Goal: Register for event/course

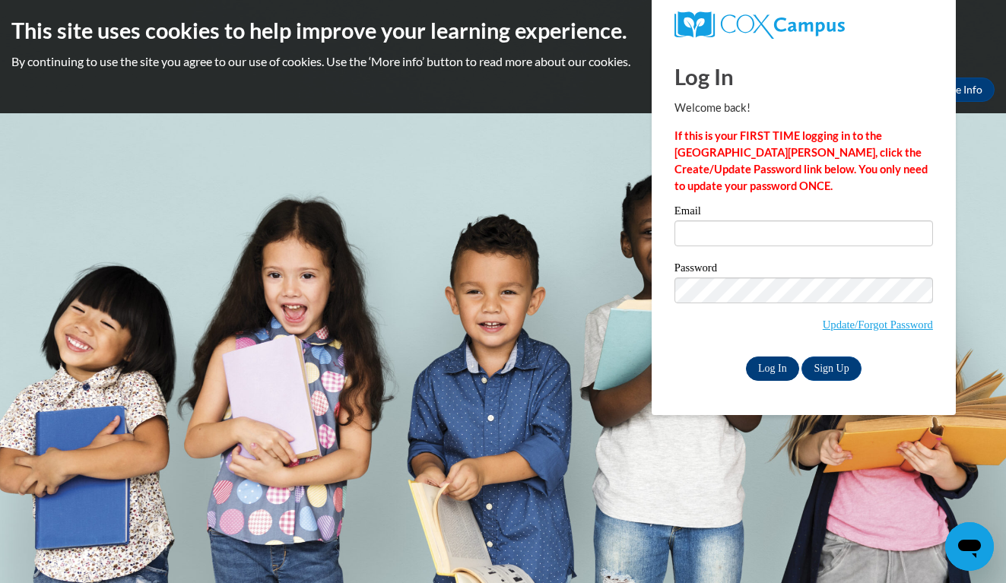
click at [770, 364] on input "Log In" at bounding box center [772, 369] width 53 height 24
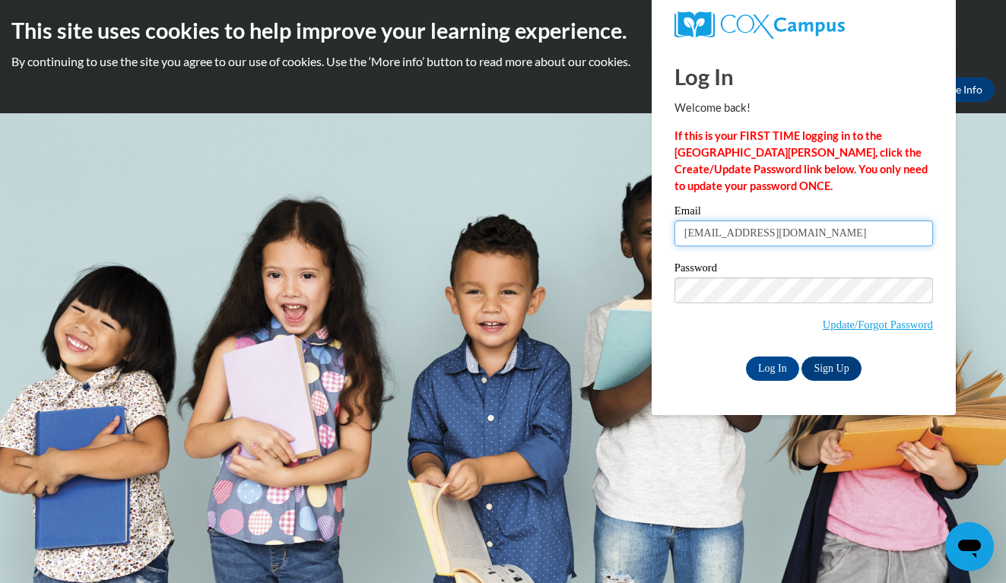
type input "hannahrolfsen120918@icloud.com"
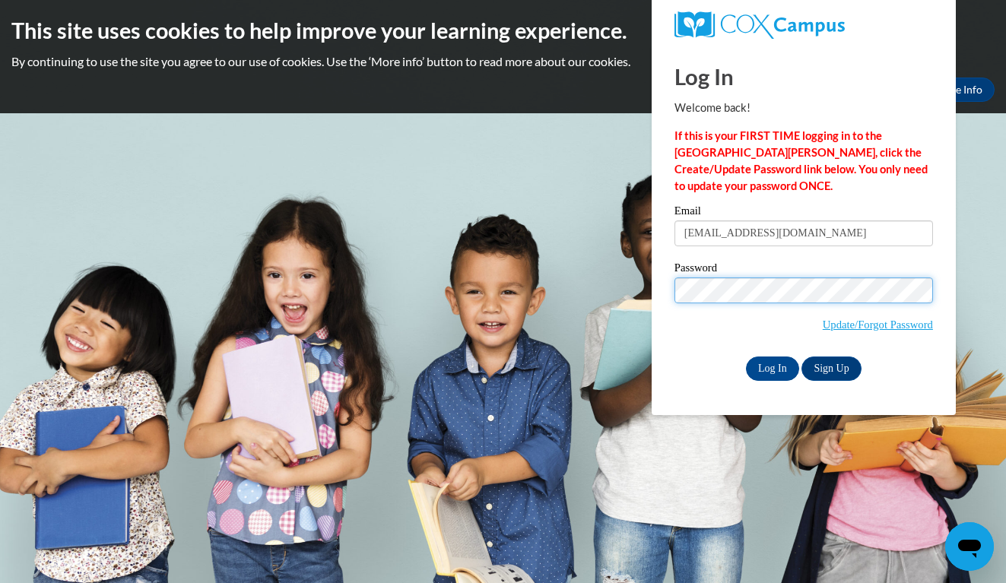
click at [771, 366] on input "Log In" at bounding box center [772, 369] width 53 height 24
click at [777, 369] on input "Log In" at bounding box center [772, 369] width 53 height 24
click at [771, 366] on input "Log In" at bounding box center [772, 369] width 53 height 24
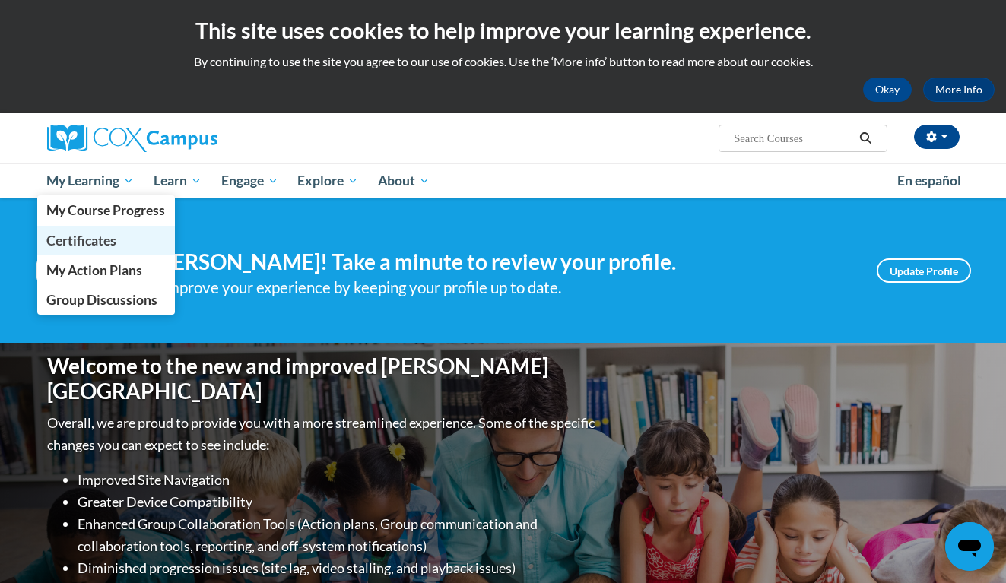
click at [77, 240] on span "Certificates" at bounding box center [81, 241] width 70 height 16
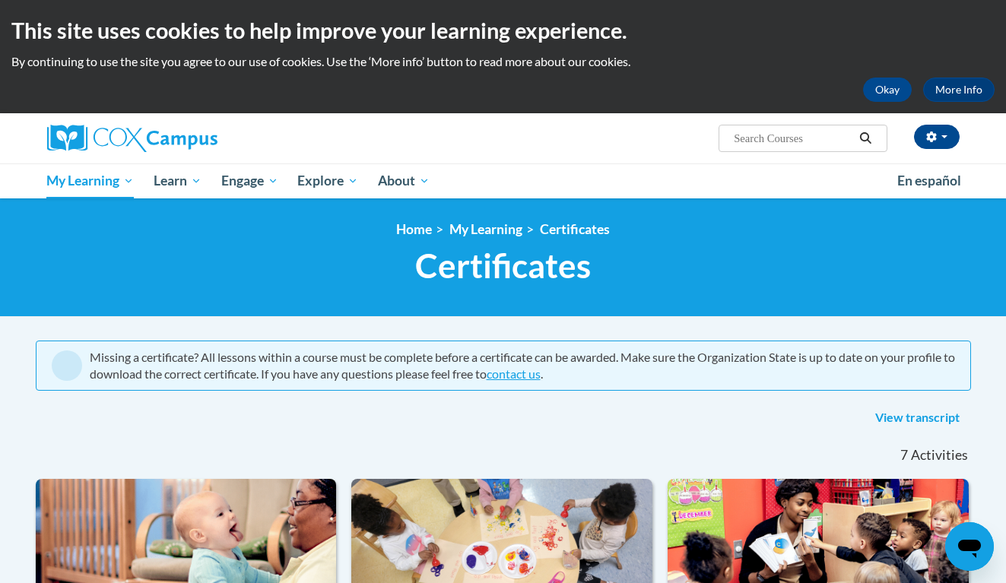
click at [802, 142] on input "Search..." at bounding box center [793, 138] width 122 height 18
click at [316, 436] on nav "«« « 1-7 » »» 7 Activities CEUs" at bounding box center [503, 455] width 958 height 47
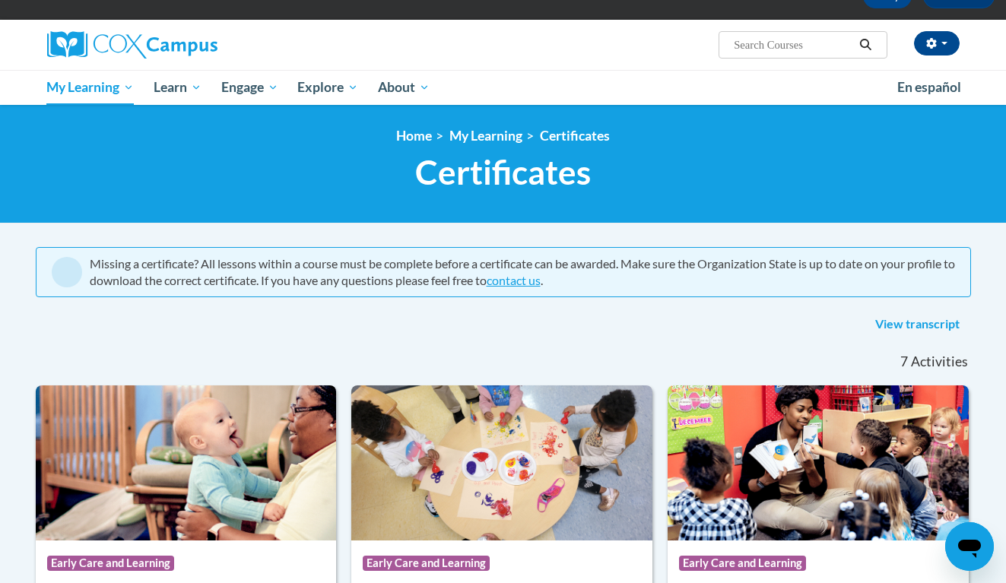
scroll to position [32, 0]
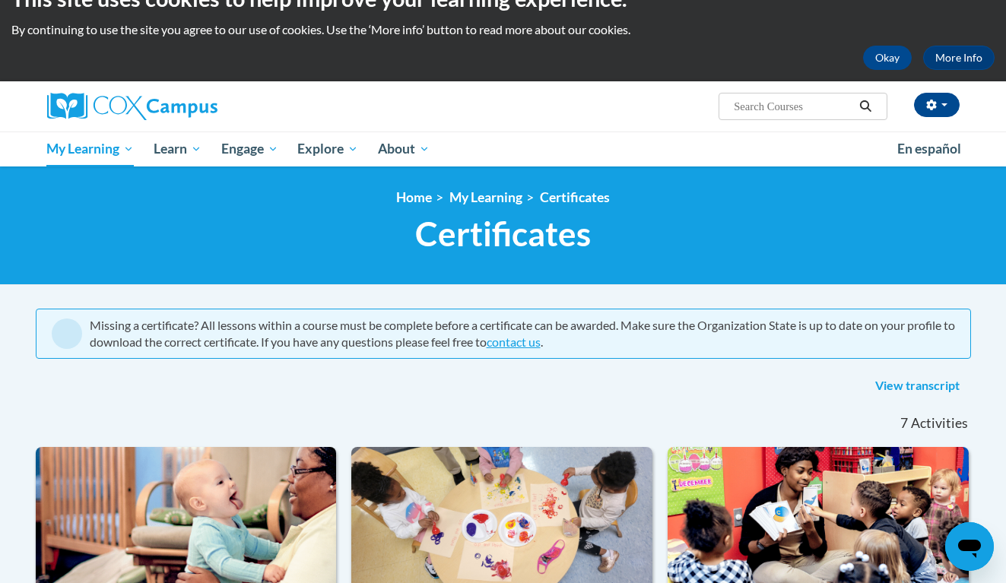
click at [798, 97] on span "Search Search..." at bounding box center [803, 106] width 168 height 27
click at [790, 104] on input "Search..." at bounding box center [793, 106] width 122 height 18
type input "an ecosystem approach"
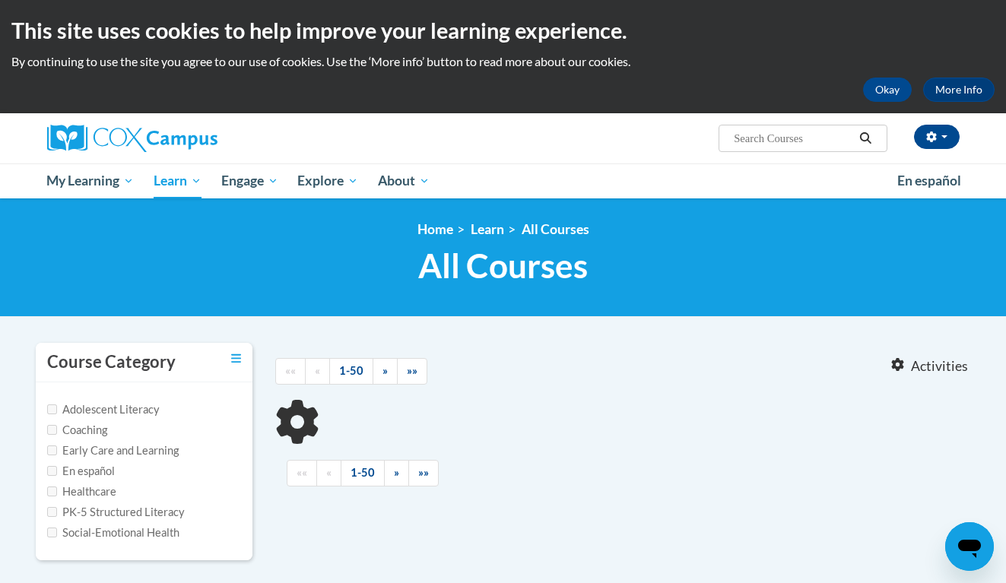
type input "an ecosystem approach"
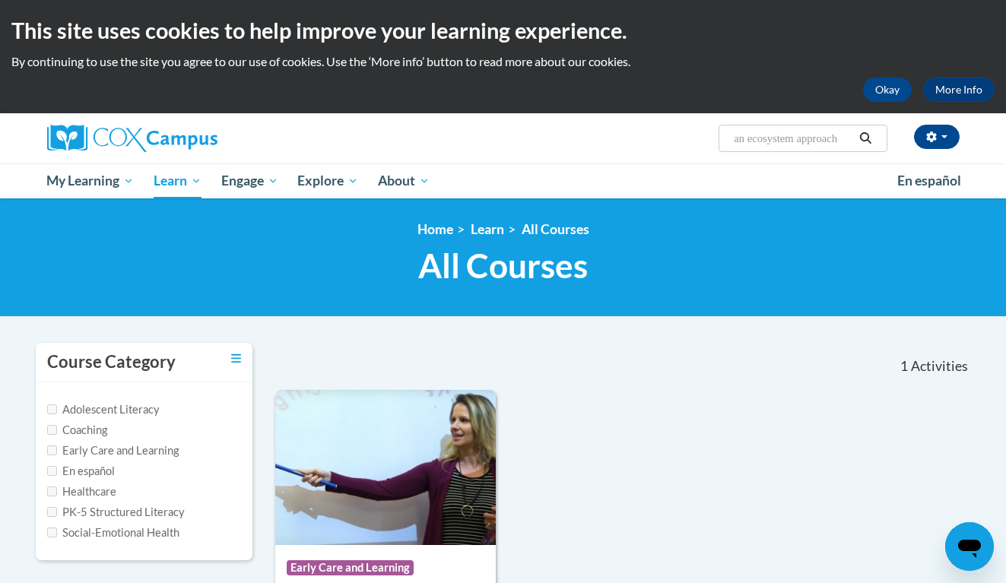
click at [239, 332] on body "This site uses cookies to help improve your learning experience. By continuing …" at bounding box center [503, 569] width 1006 height 1138
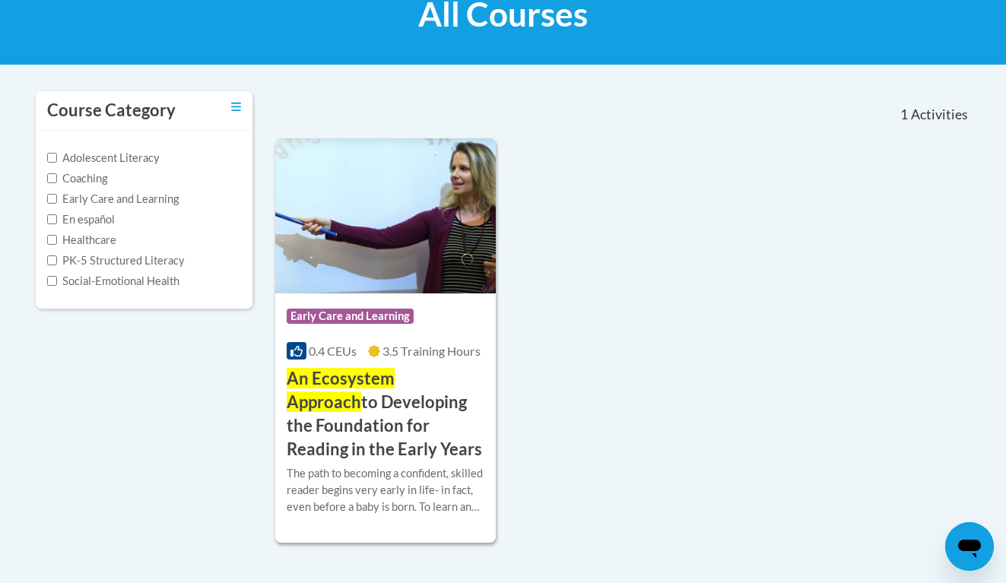
scroll to position [254, 0]
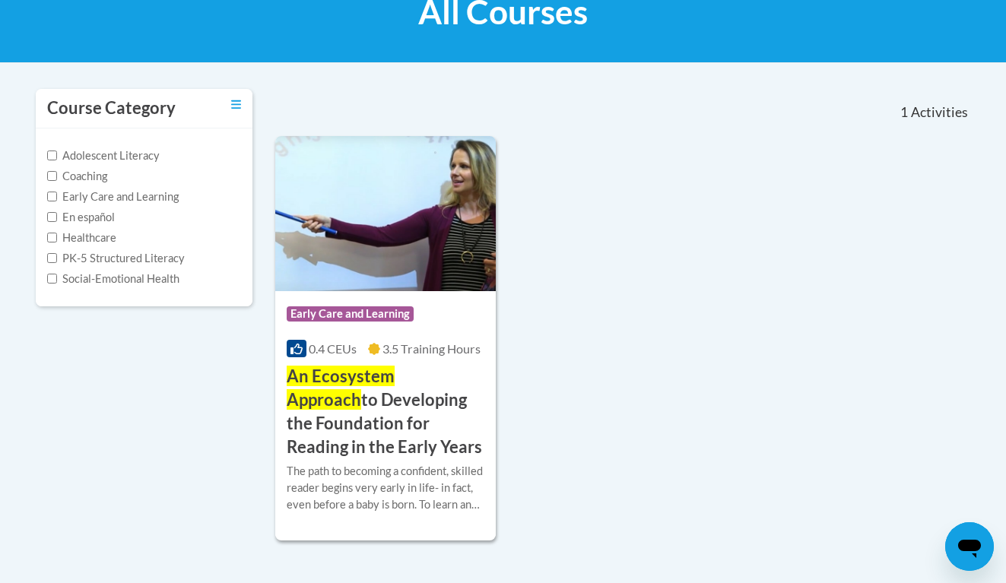
click at [363, 394] on h3 "An Ecosystem Approach to Developing the Foundation for Reading in the Early Yea…" at bounding box center [386, 412] width 198 height 94
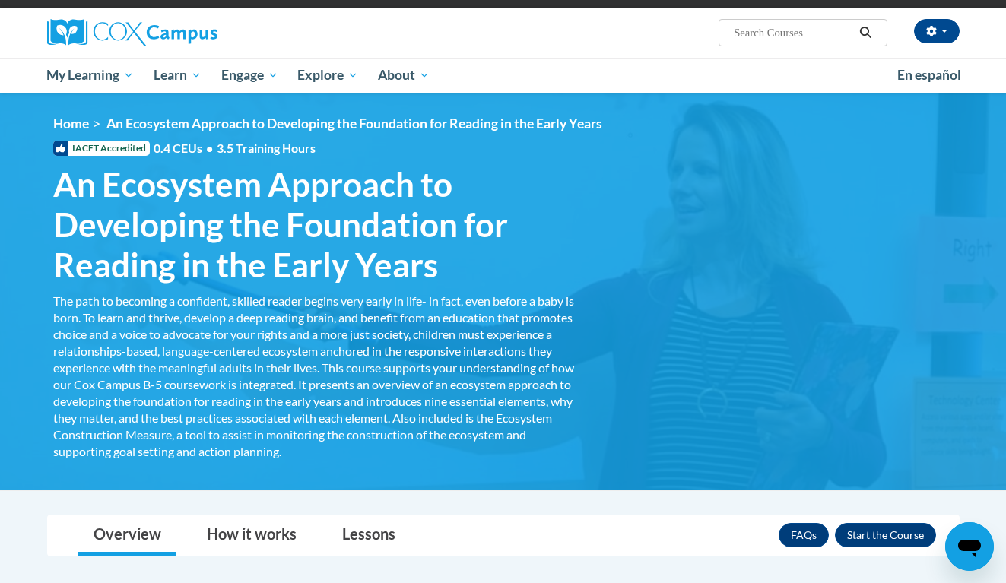
scroll to position [105, 0]
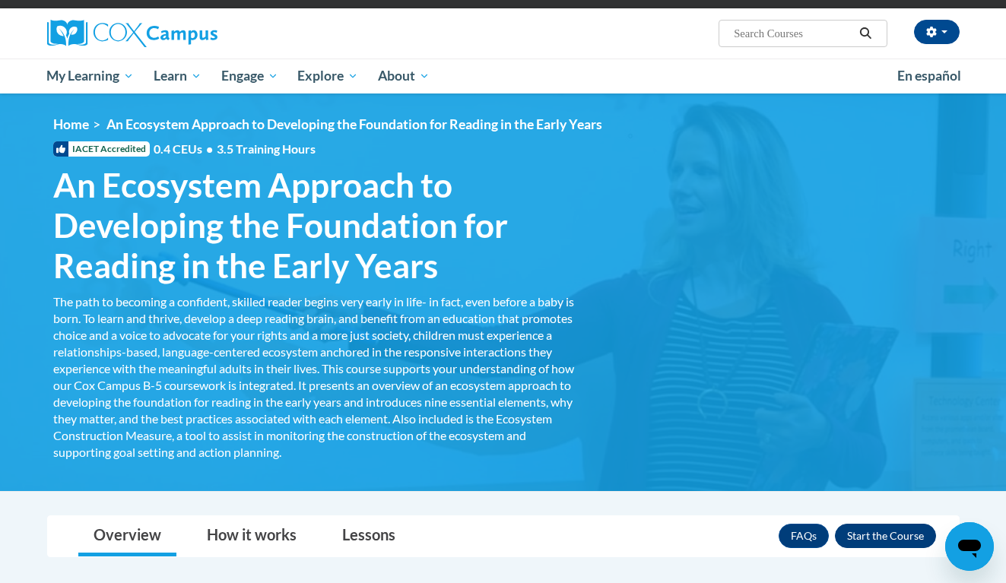
click at [907, 533] on button "Enroll" at bounding box center [885, 536] width 101 height 24
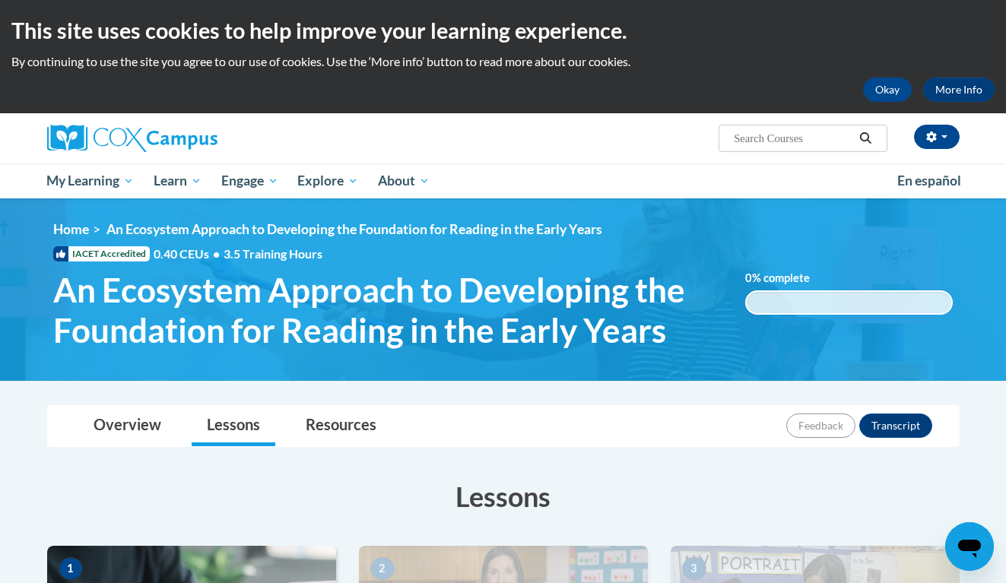
click at [570, 186] on ul "My Learning My Learning My Course Progress Certificates My Action Plans Group D…" at bounding box center [462, 180] width 850 height 35
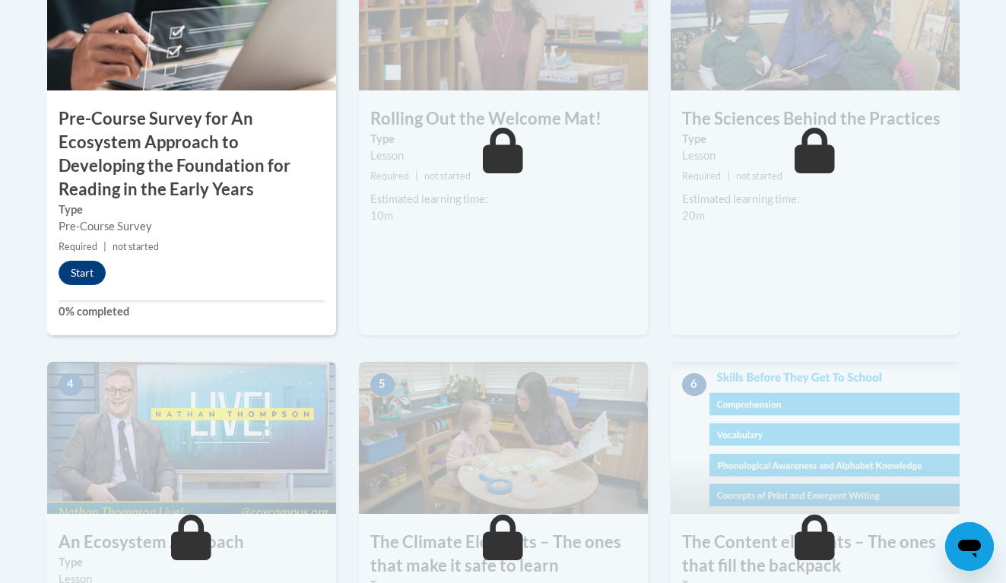
scroll to position [611, 0]
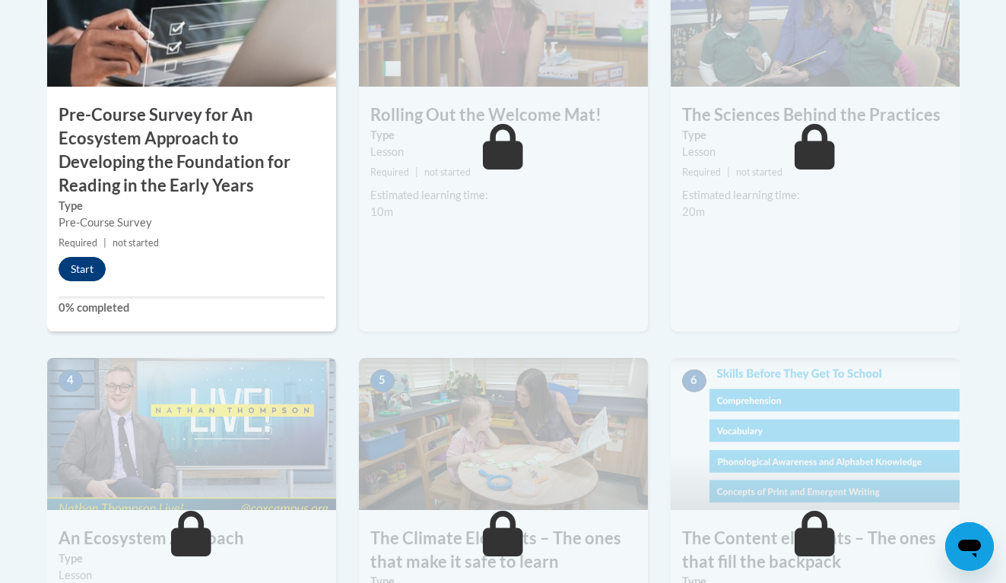
click at [68, 269] on button "Start" at bounding box center [82, 269] width 47 height 24
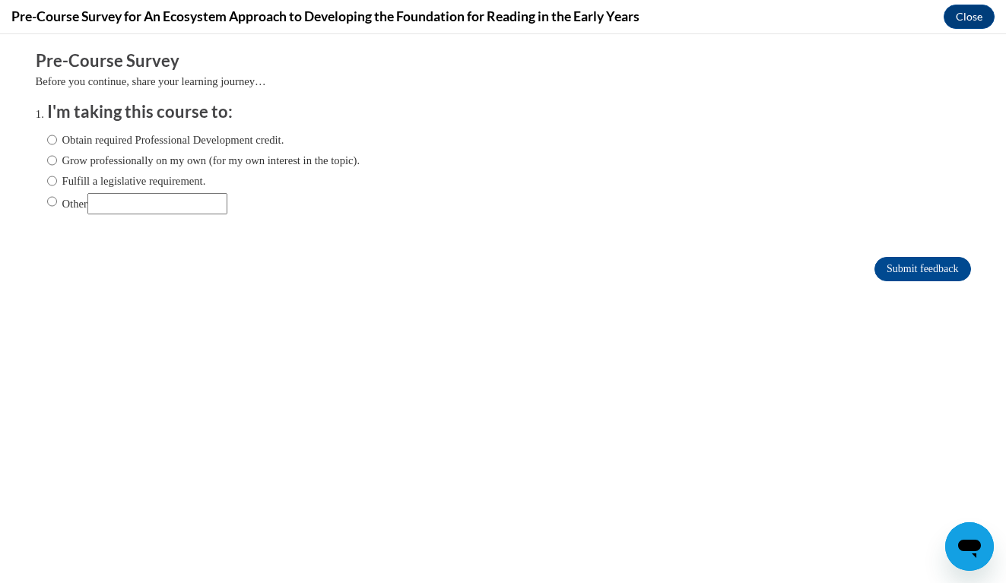
scroll to position [0, 0]
click at [52, 144] on input "Obtain required Professional Development credit." at bounding box center [52, 140] width 10 height 17
radio input "true"
click at [928, 258] on input "Submit feedback" at bounding box center [923, 269] width 96 height 24
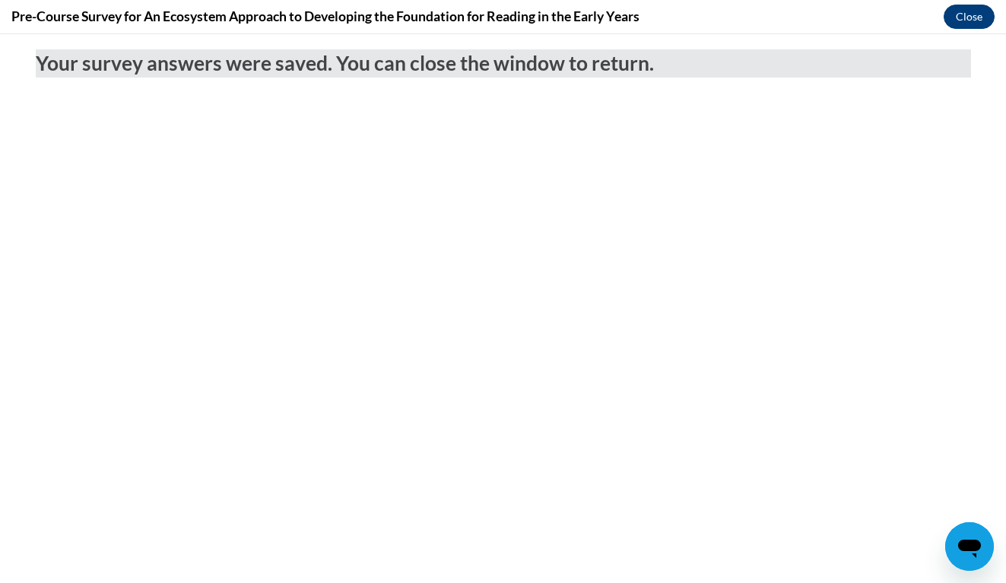
click at [964, 18] on button "Close" at bounding box center [969, 17] width 51 height 24
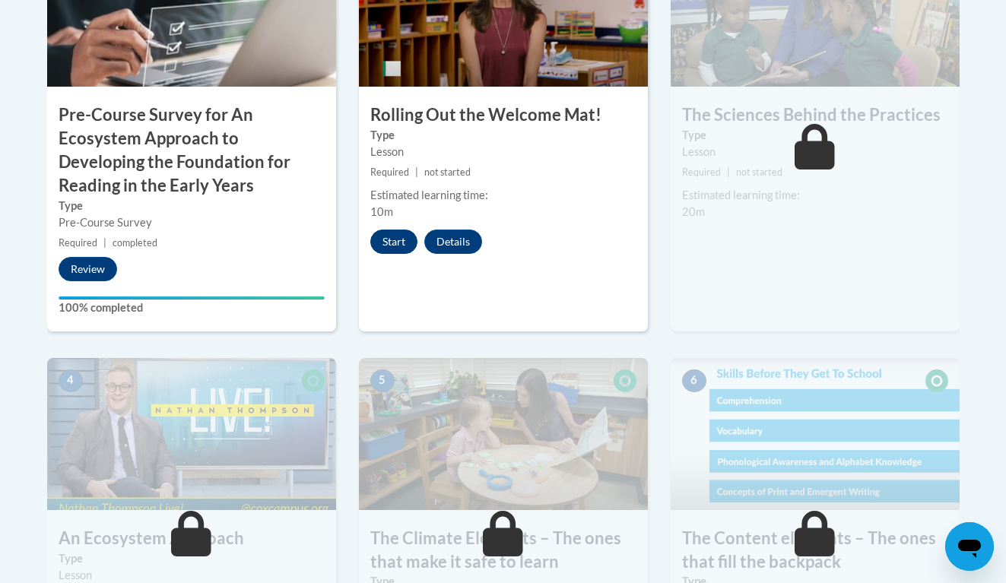
click at [381, 249] on button "Start" at bounding box center [393, 242] width 47 height 24
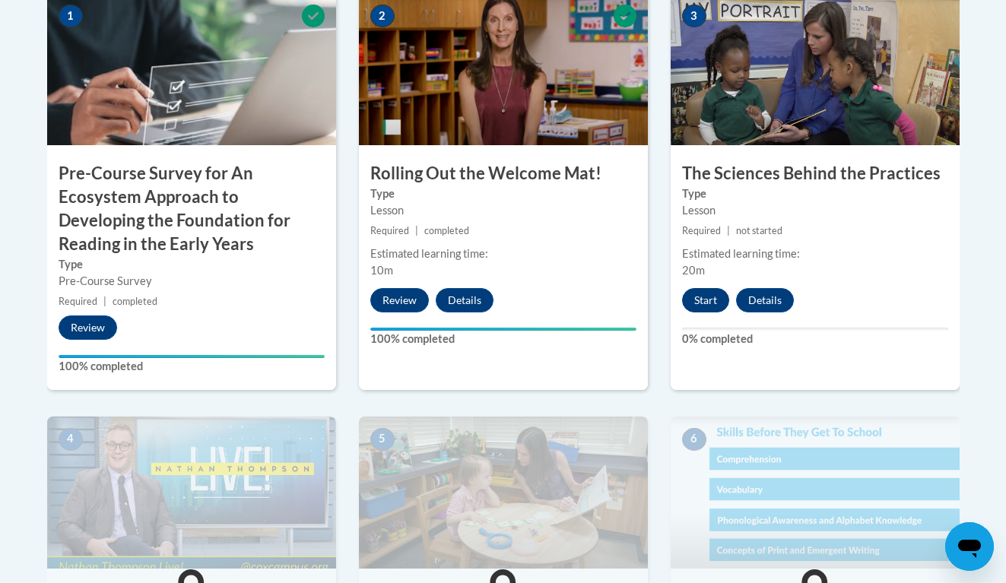
click at [697, 300] on button "Start" at bounding box center [705, 300] width 47 height 24
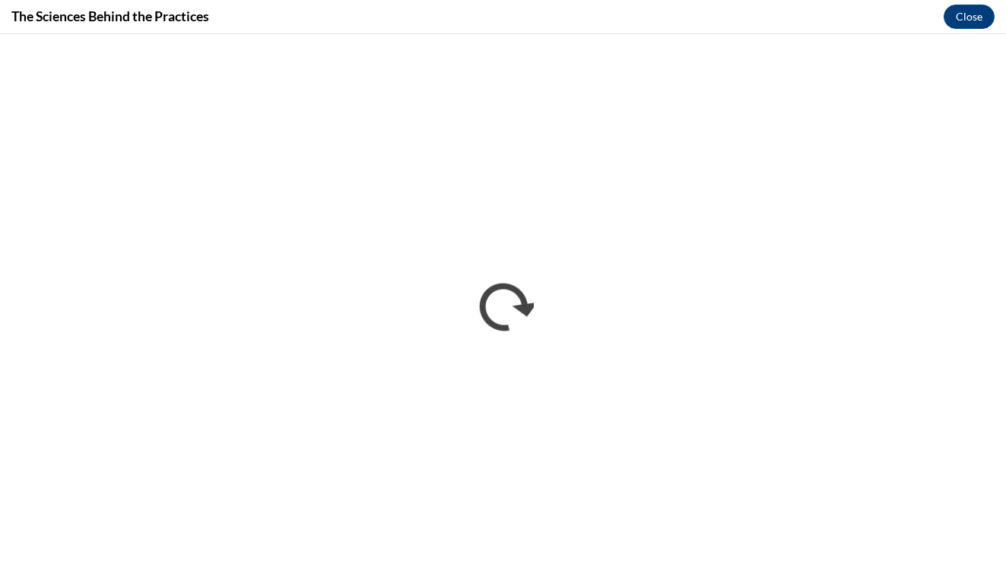
scroll to position [0, 0]
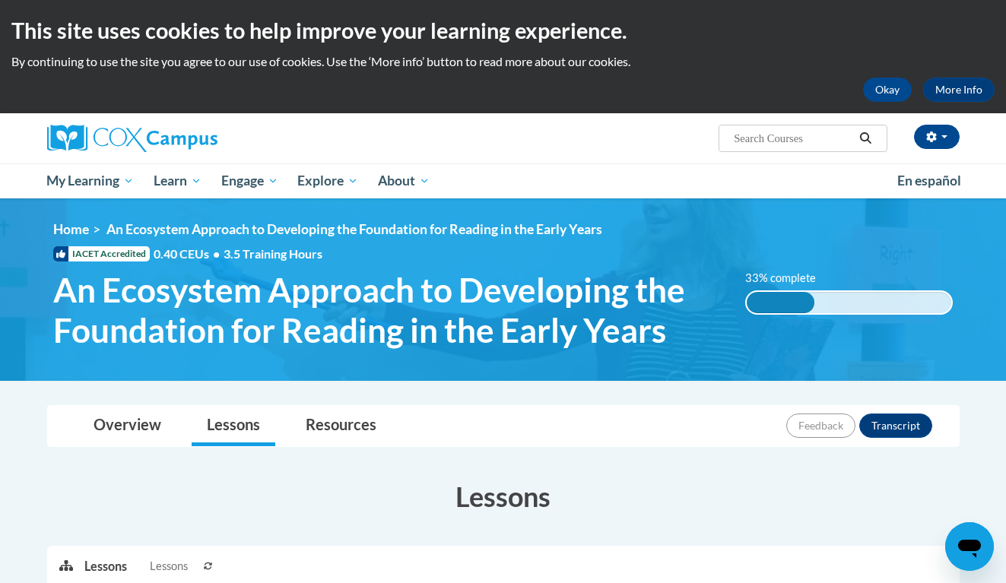
click at [729, 186] on ul "My Learning My Learning My Course Progress Certificates My Action Plans Group D…" at bounding box center [462, 180] width 850 height 35
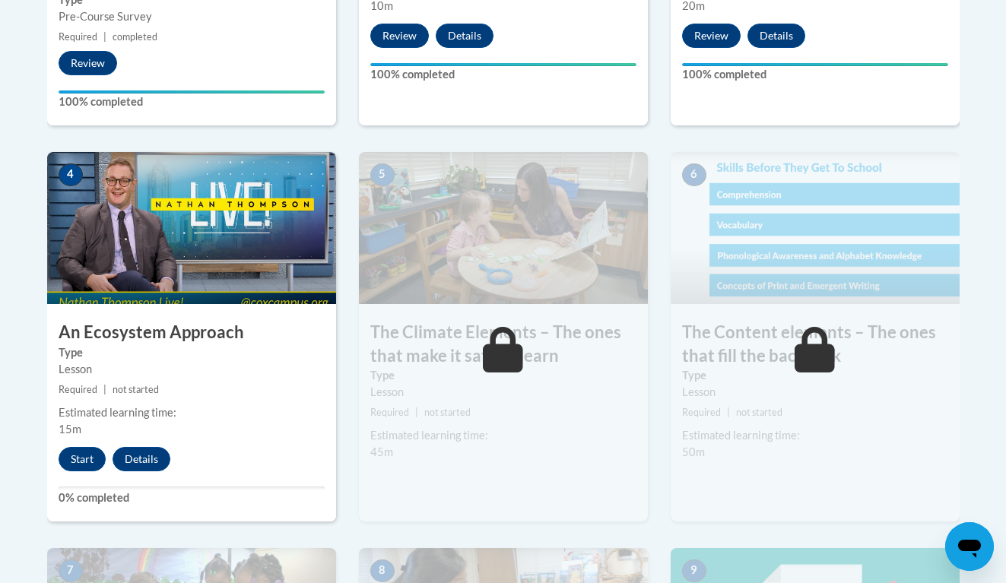
scroll to position [834, 0]
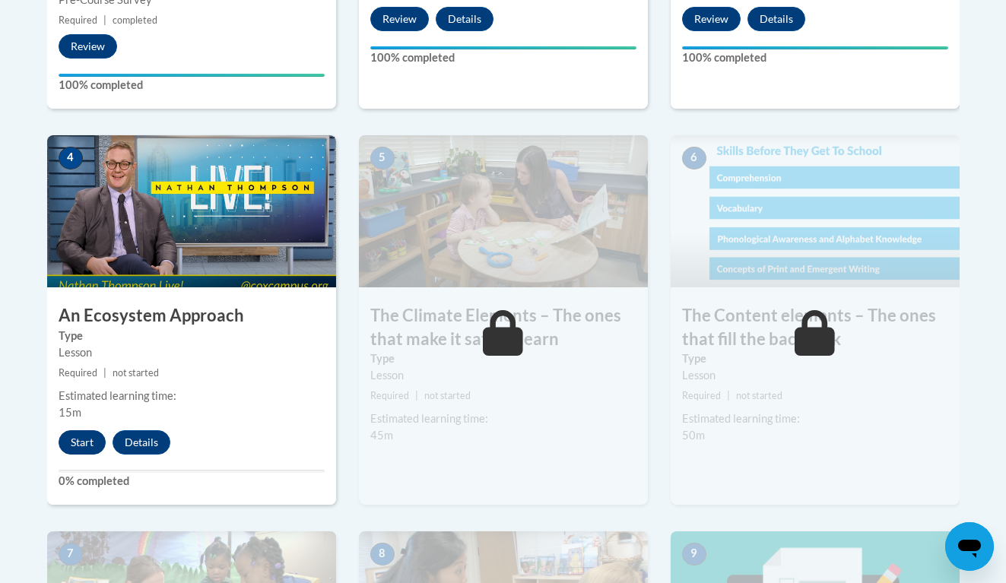
click at [82, 438] on button "Start" at bounding box center [82, 442] width 47 height 24
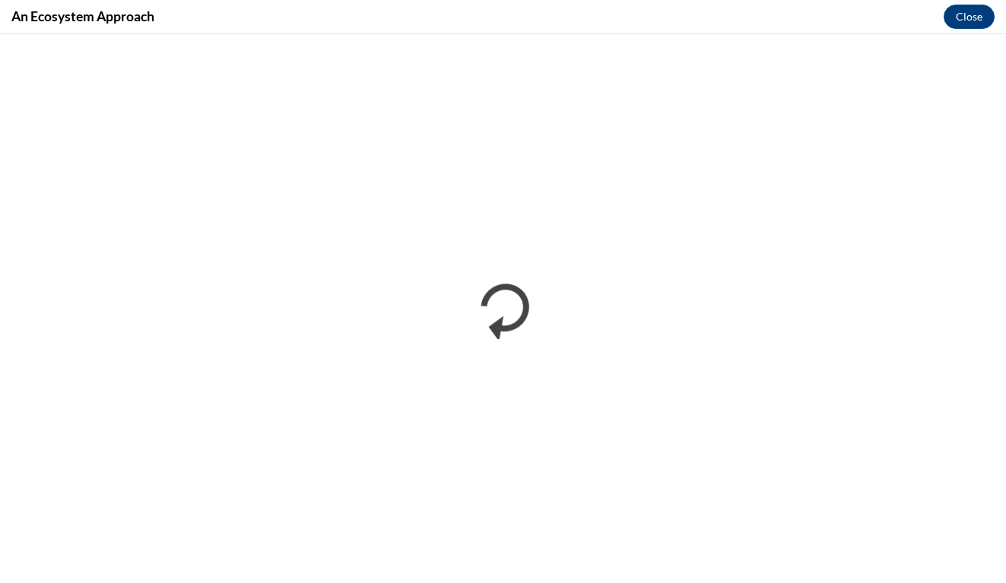
scroll to position [0, 0]
click at [666, 5] on div "An Ecosystem Approach Close" at bounding box center [503, 17] width 1006 height 34
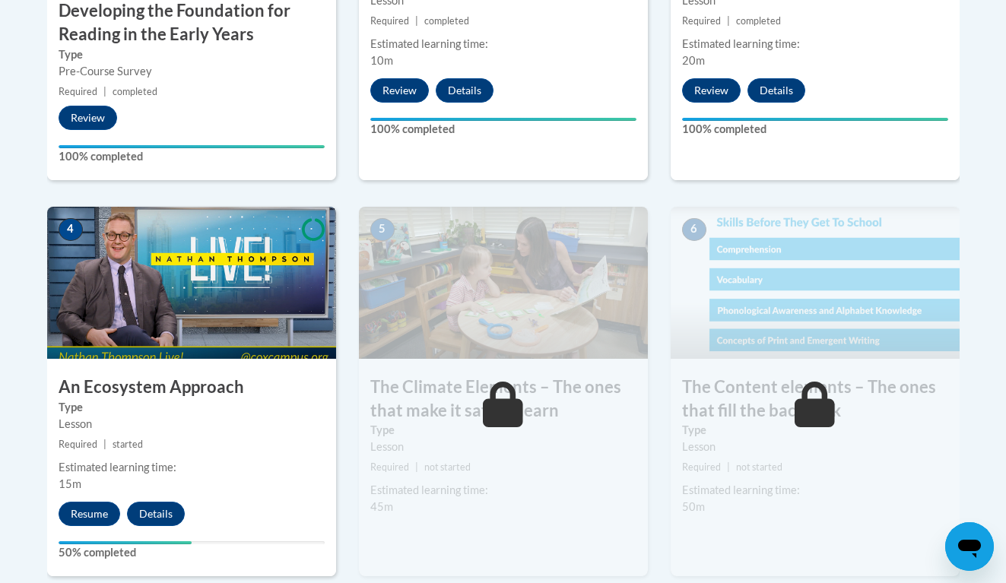
scroll to position [765, 0]
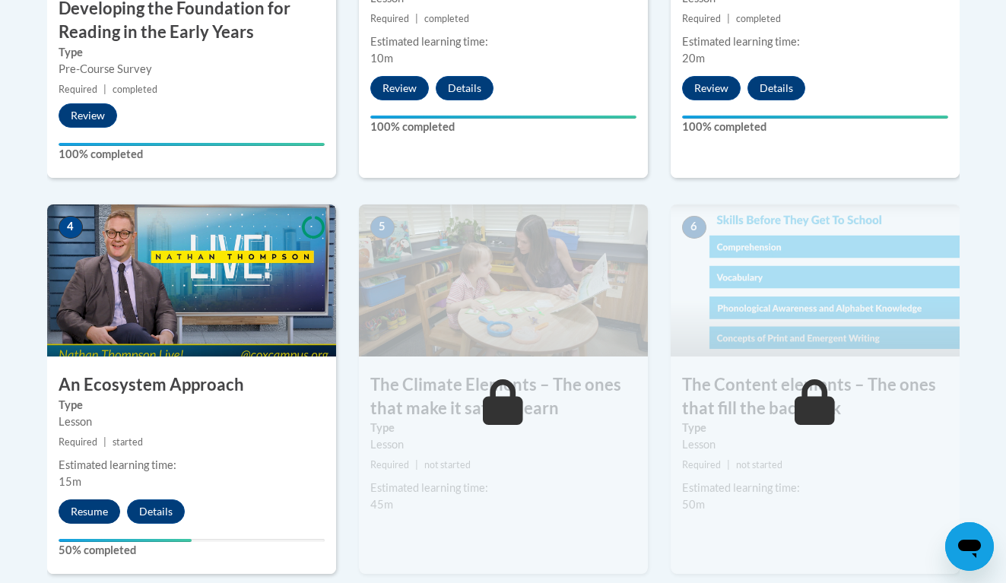
click at [94, 503] on button "Resume" at bounding box center [90, 512] width 62 height 24
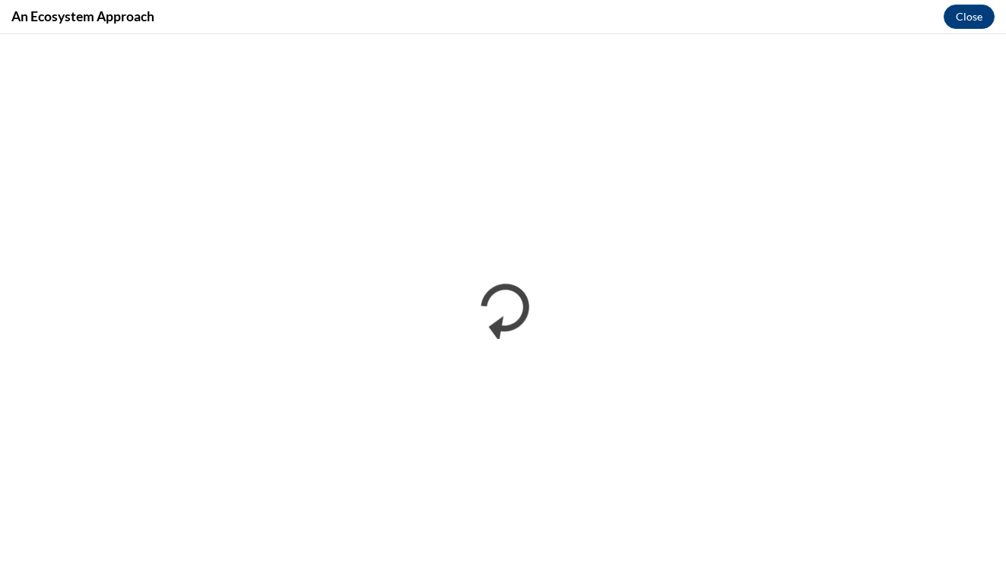
scroll to position [0, 0]
click at [725, 14] on div "An Ecosystem Approach Close" at bounding box center [503, 17] width 1006 height 34
click at [171, 23] on div "An Ecosystem Approach Close" at bounding box center [503, 17] width 1006 height 34
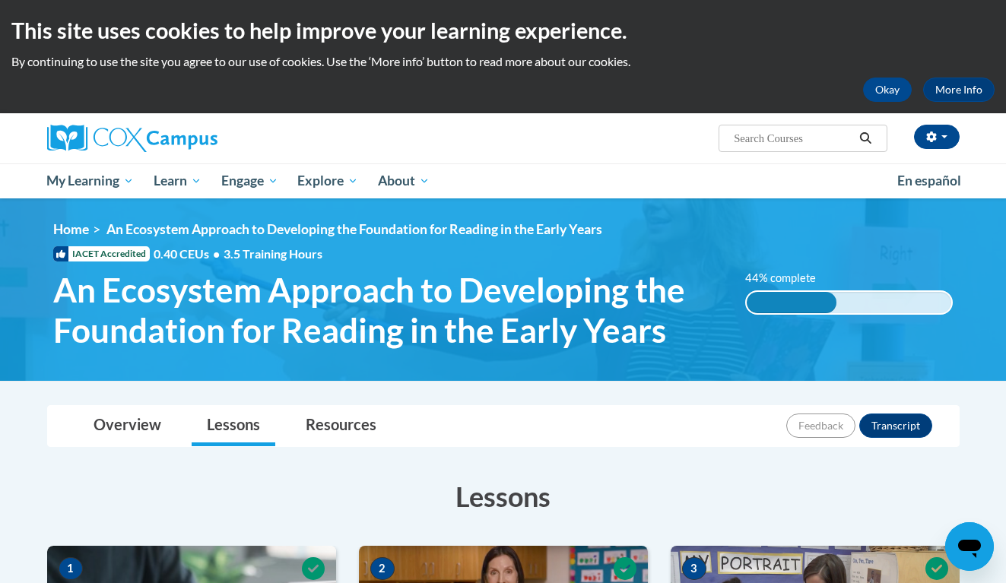
click at [649, 188] on ul "My Learning My Learning My Course Progress Certificates My Action Plans Group D…" at bounding box center [462, 180] width 850 height 35
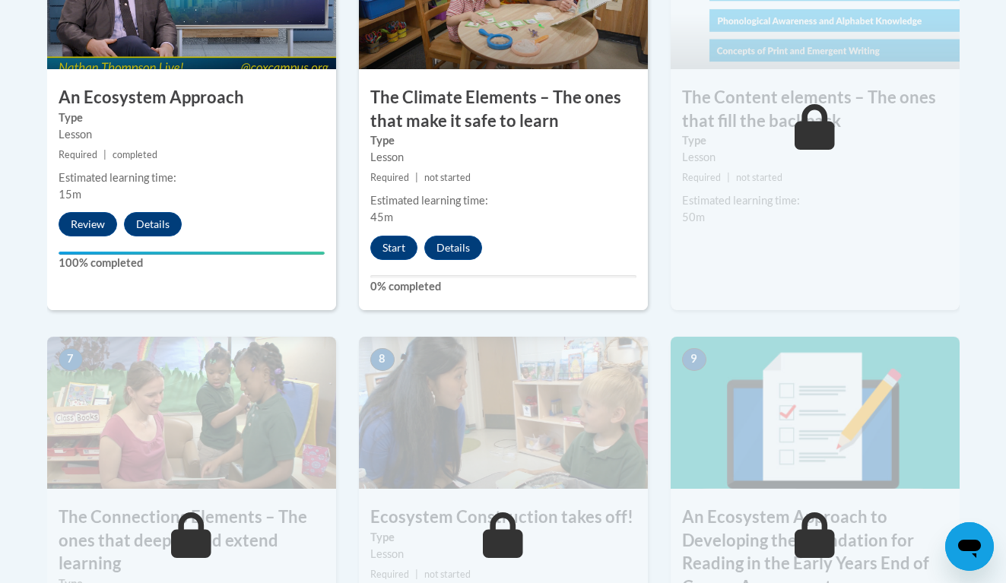
scroll to position [1106, 0]
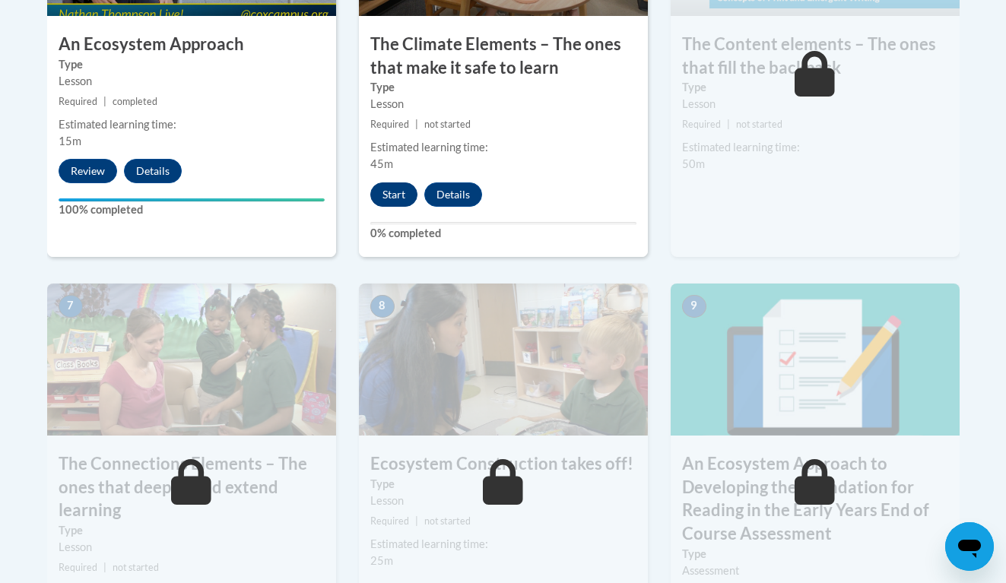
click at [394, 190] on button "Start" at bounding box center [393, 195] width 47 height 24
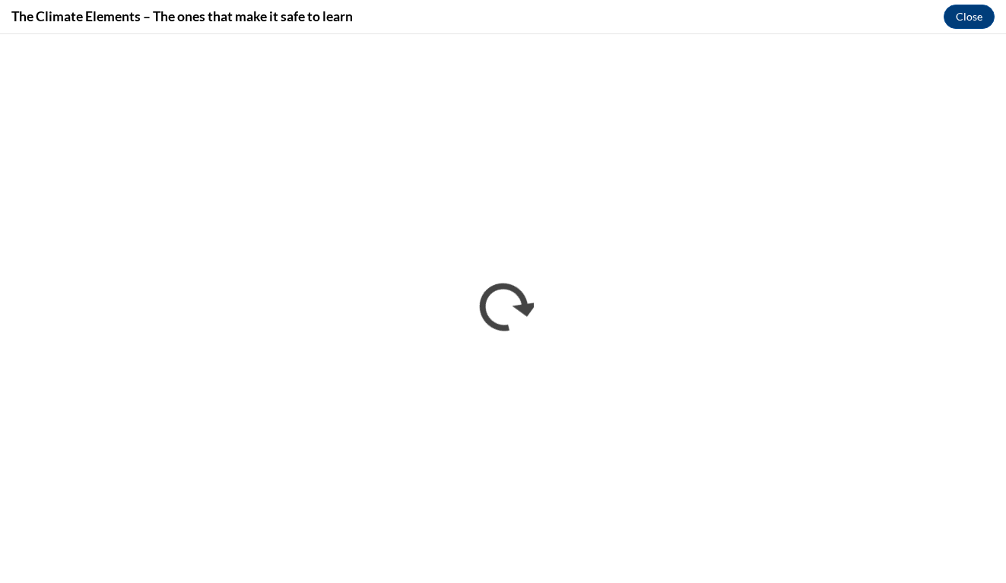
scroll to position [0, 0]
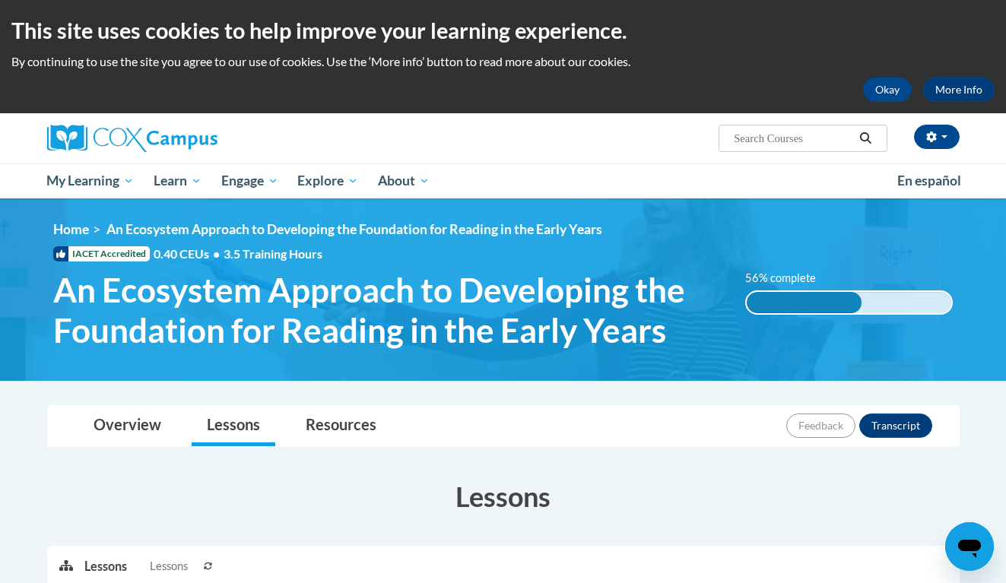
click at [610, 187] on ul "My Learning My Learning My Course Progress Certificates My Action Plans Group D…" at bounding box center [462, 180] width 850 height 35
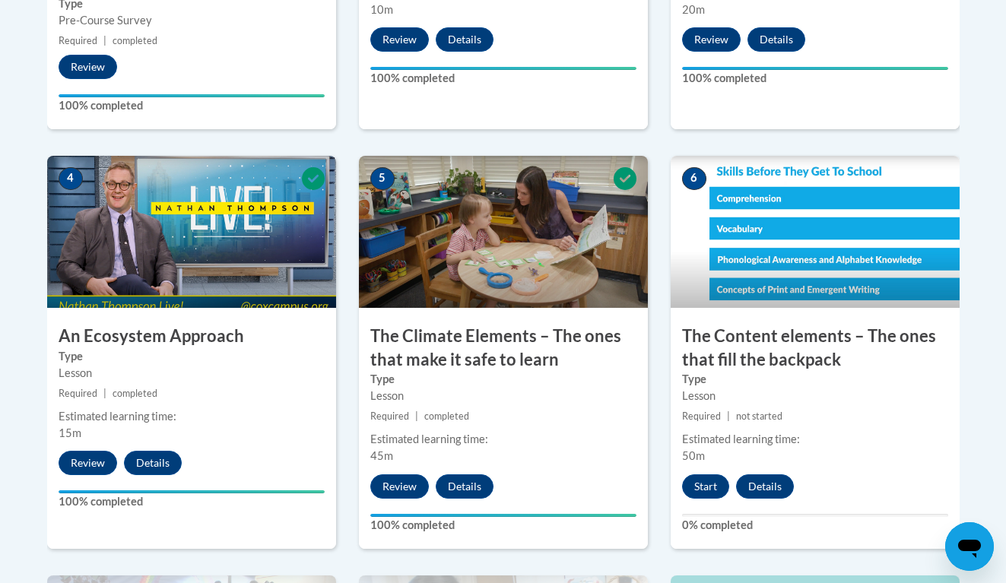
scroll to position [1014, 0]
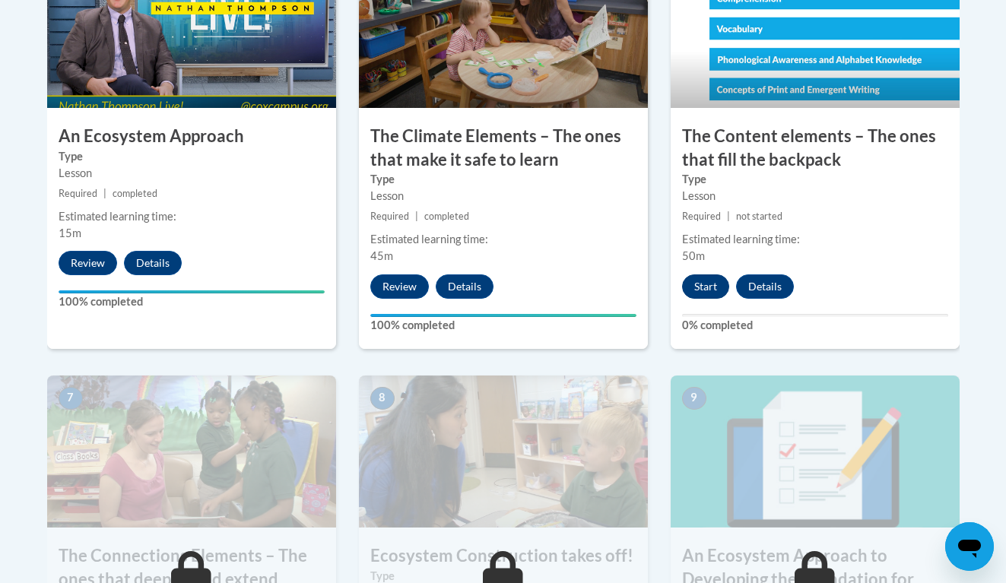
click at [708, 280] on button "Start" at bounding box center [705, 287] width 47 height 24
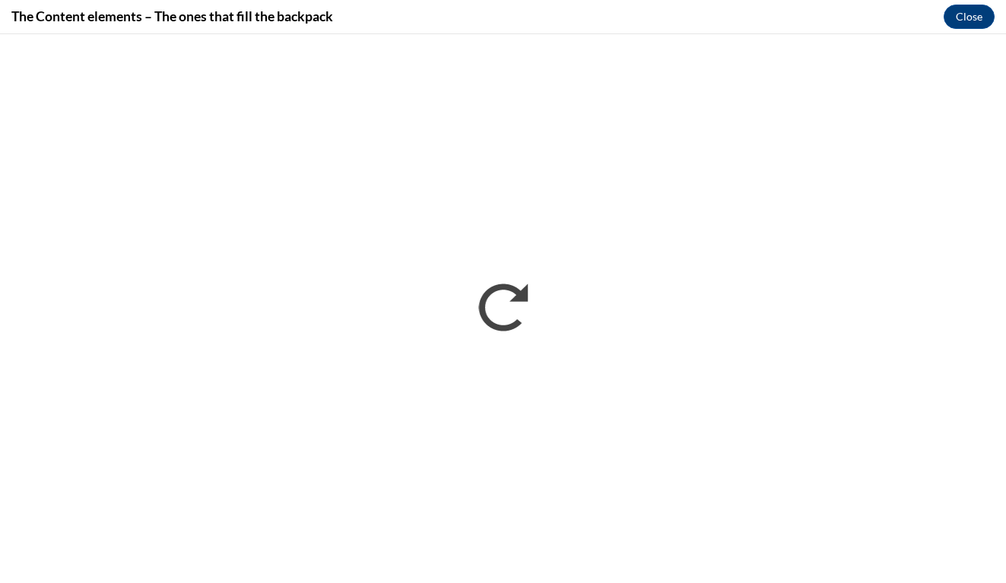
scroll to position [0, 0]
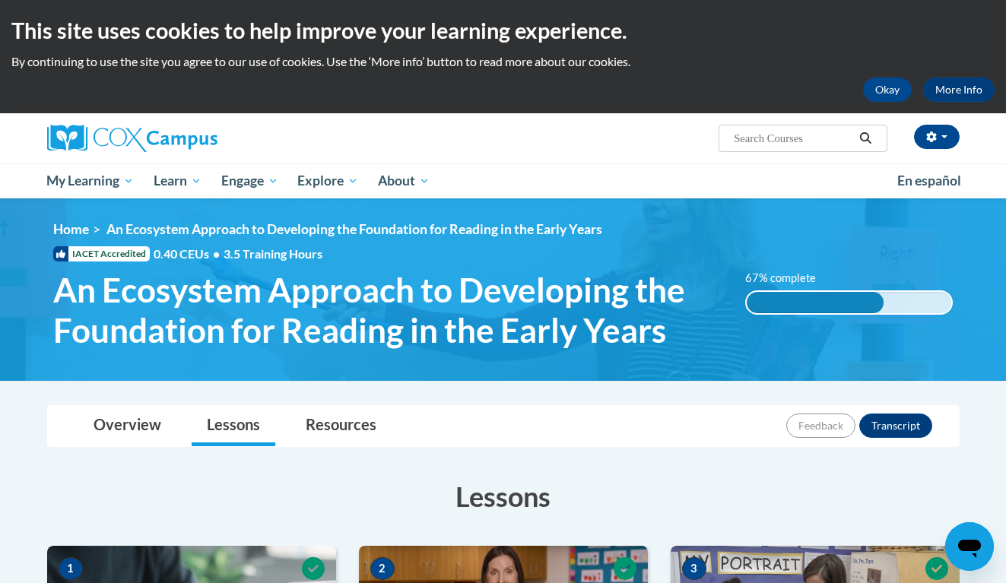
click at [563, 183] on ul "My Learning My Learning My Course Progress Certificates My Action Plans Group D…" at bounding box center [462, 180] width 850 height 35
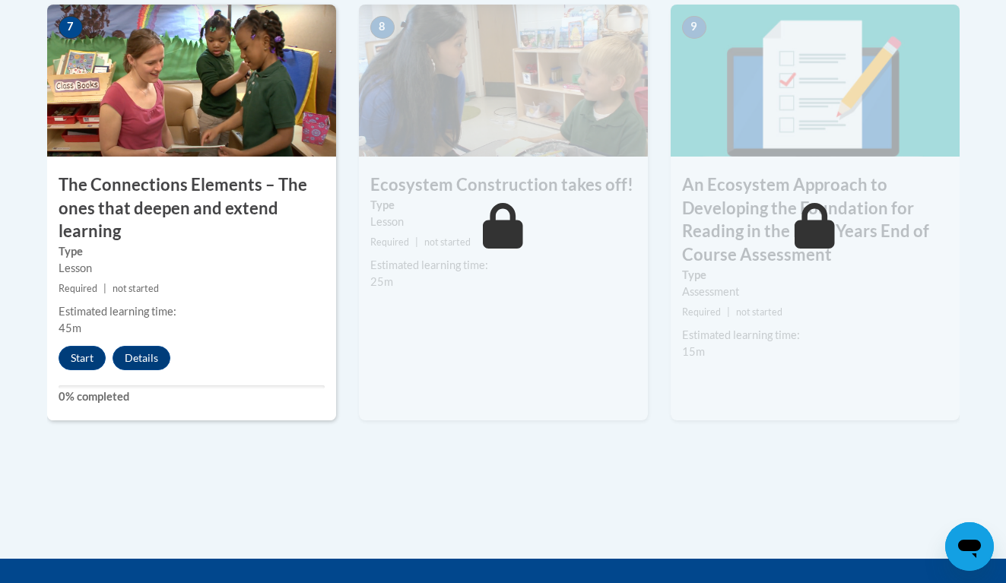
scroll to position [1408, 0]
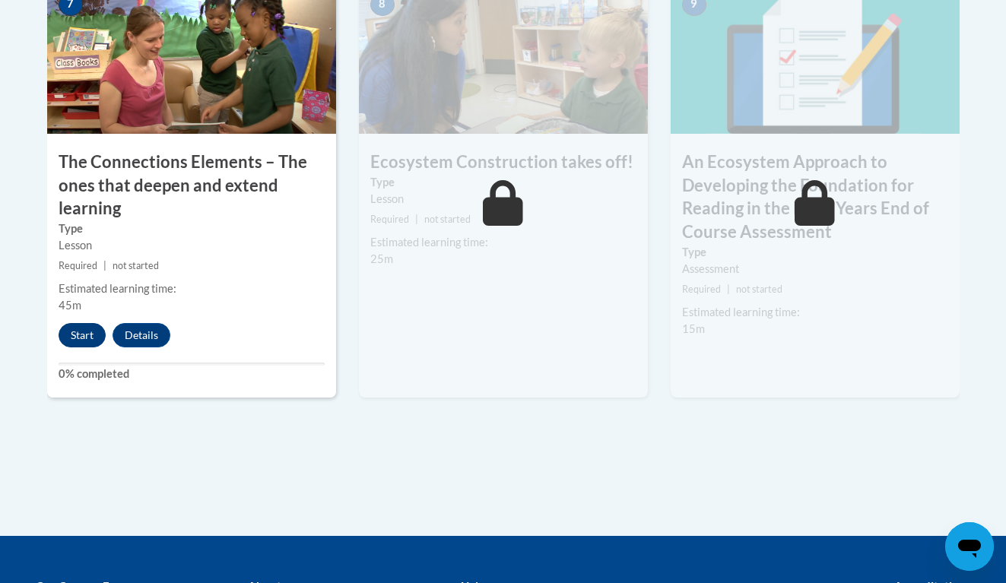
click at [71, 323] on button "Start" at bounding box center [82, 335] width 47 height 24
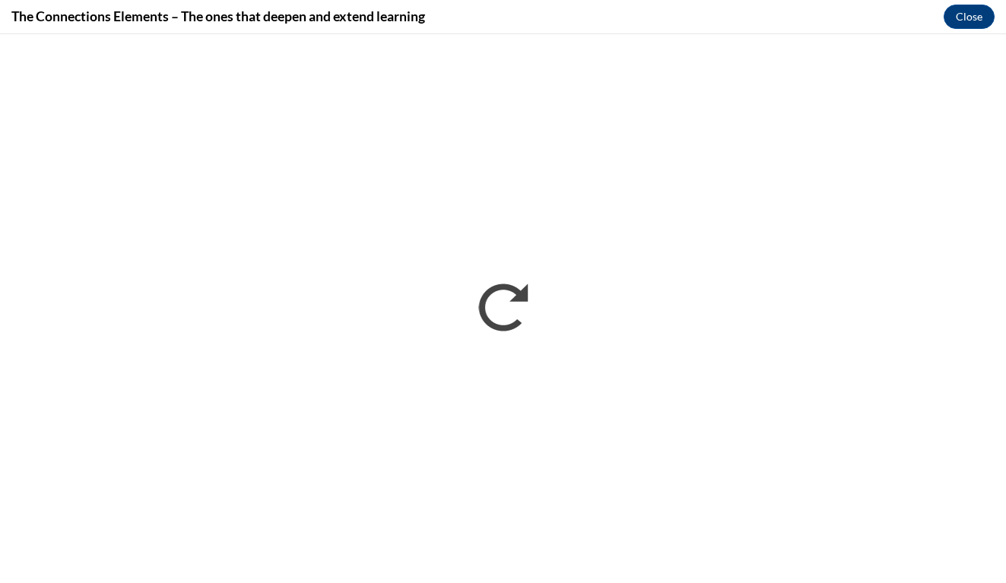
scroll to position [0, 0]
